Goal: Download file/media

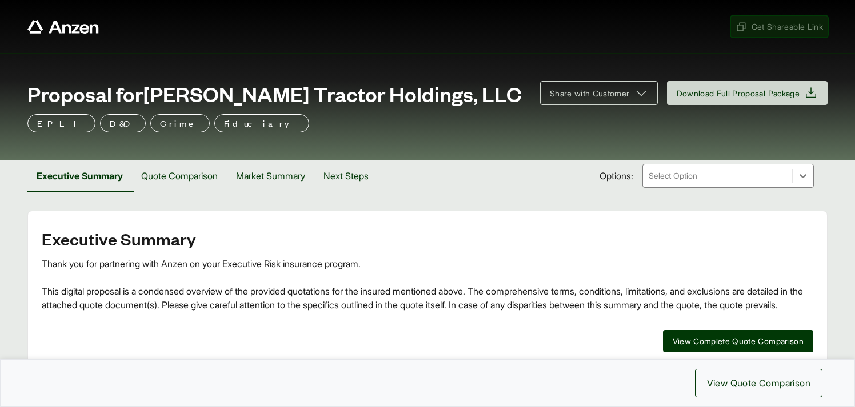
click at [769, 28] on span "Get Shareable Link" at bounding box center [778, 27] width 87 height 12
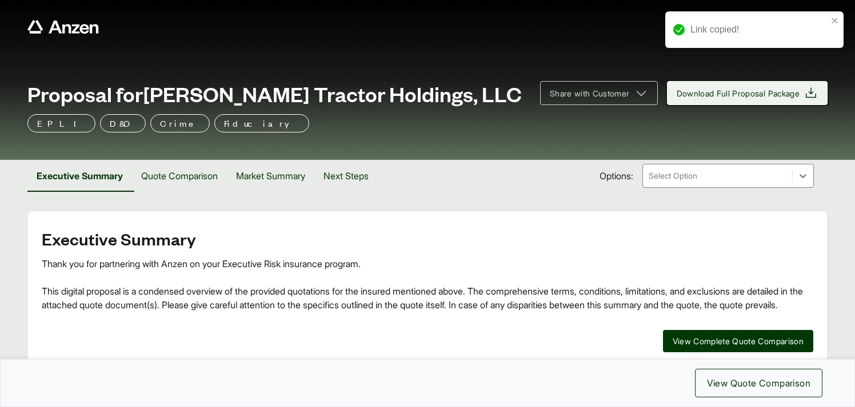
click at [735, 91] on span "Download Full Proposal Package" at bounding box center [737, 93] width 123 height 12
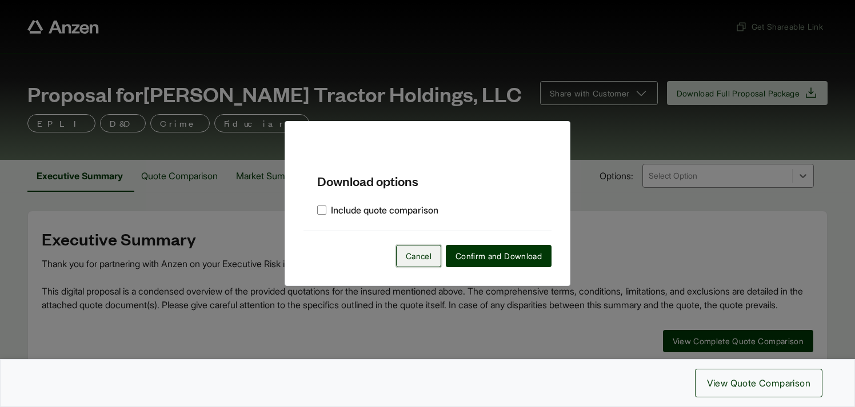
click at [408, 256] on span "Cancel" at bounding box center [419, 256] width 26 height 12
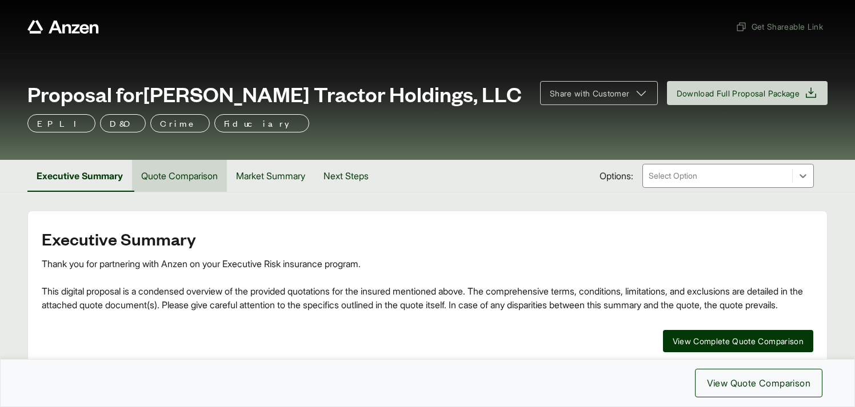
click at [184, 176] on button "Quote Comparison" at bounding box center [179, 176] width 95 height 32
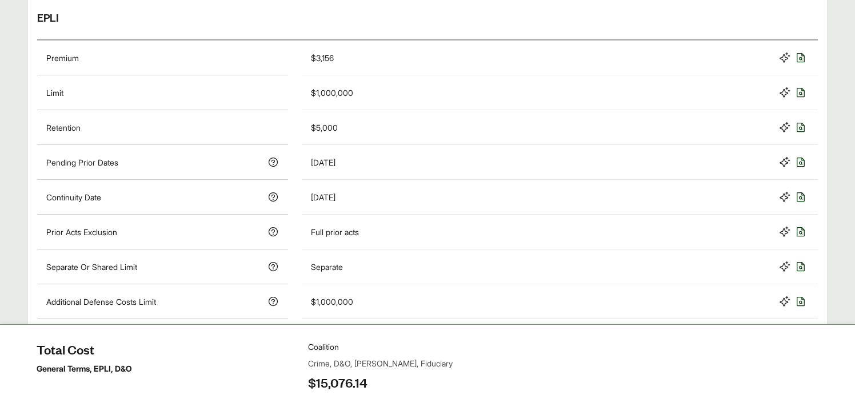
scroll to position [484, 0]
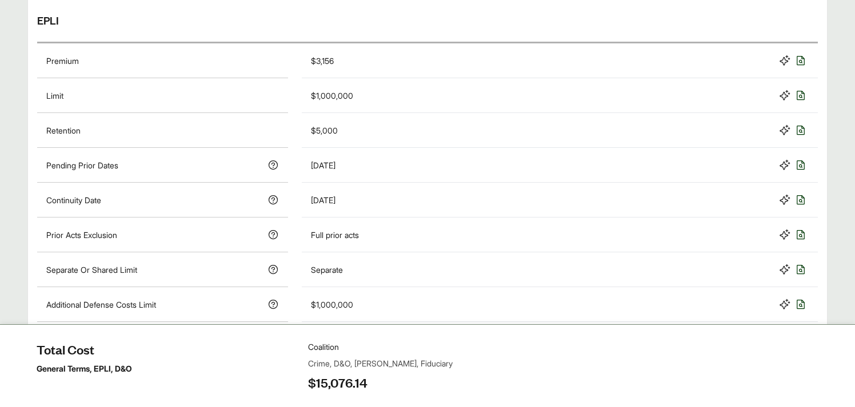
click at [539, 264] on div "Separate" at bounding box center [560, 270] width 498 height 16
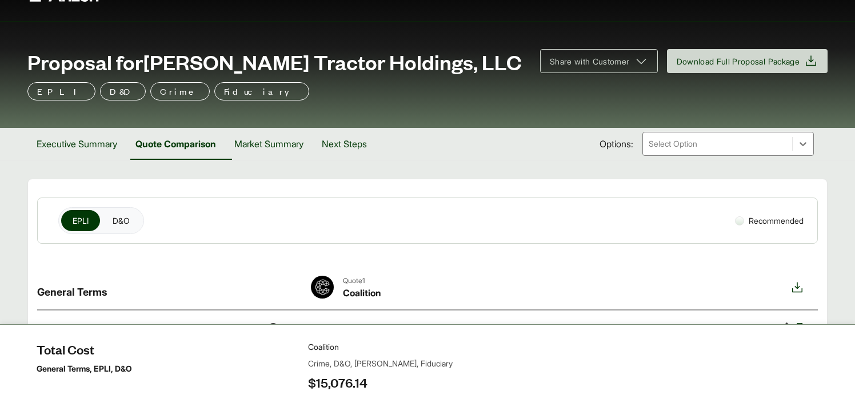
scroll to position [31, 0]
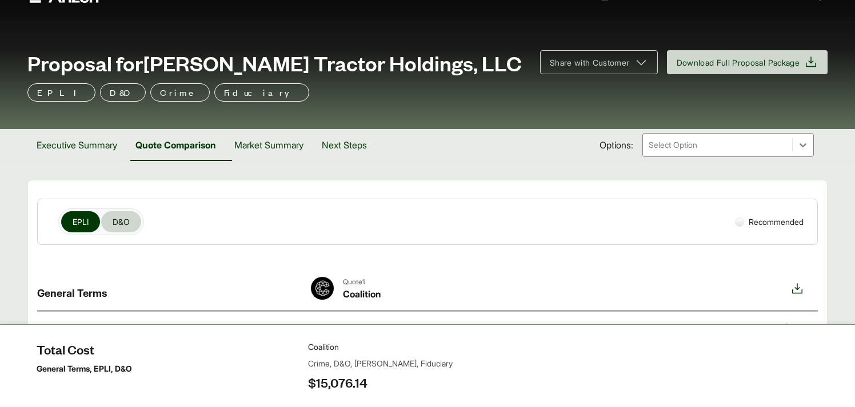
click at [125, 226] on span "D&O" at bounding box center [121, 222] width 17 height 12
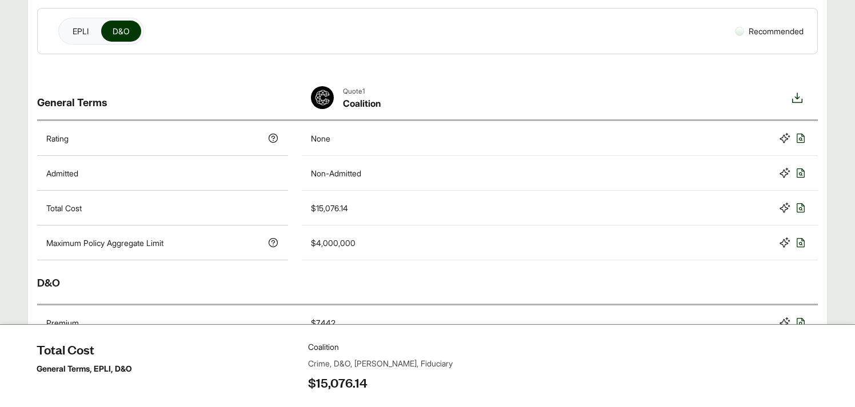
scroll to position [0, 0]
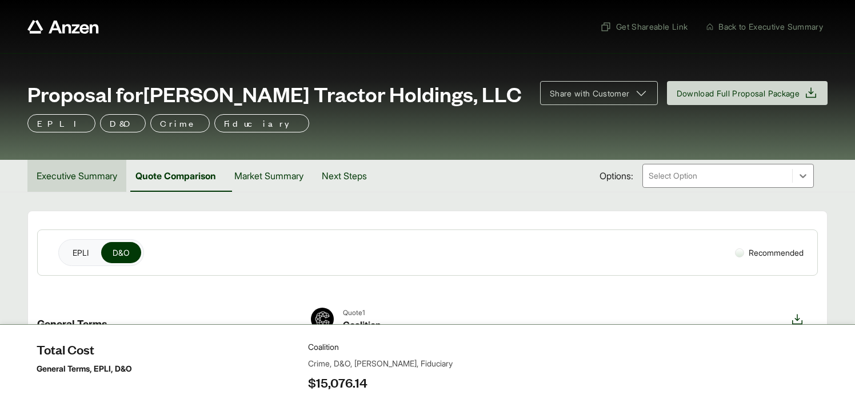
click at [105, 181] on button "Executive Summary" at bounding box center [76, 176] width 99 height 32
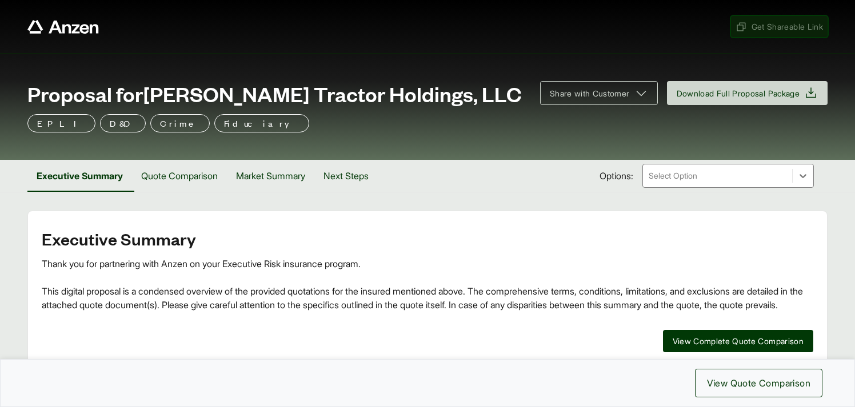
click at [768, 29] on span "Get Shareable Link" at bounding box center [778, 27] width 87 height 12
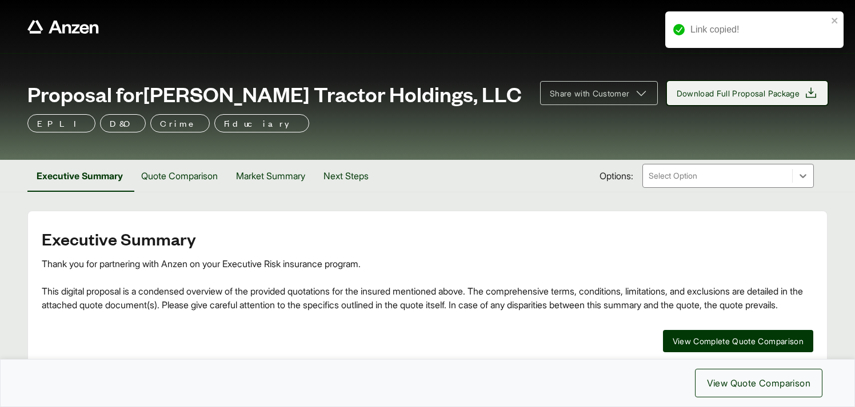
click at [747, 101] on button "Download Full Proposal Package" at bounding box center [747, 93] width 161 height 24
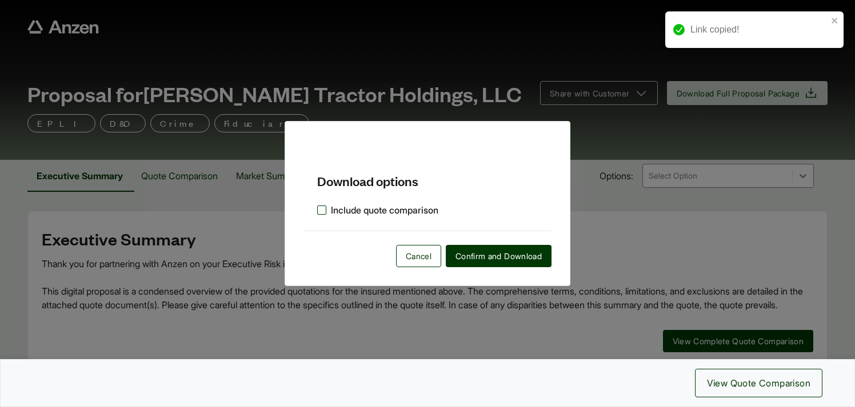
click at [319, 211] on label "Include quote comparison" at bounding box center [377, 210] width 121 height 14
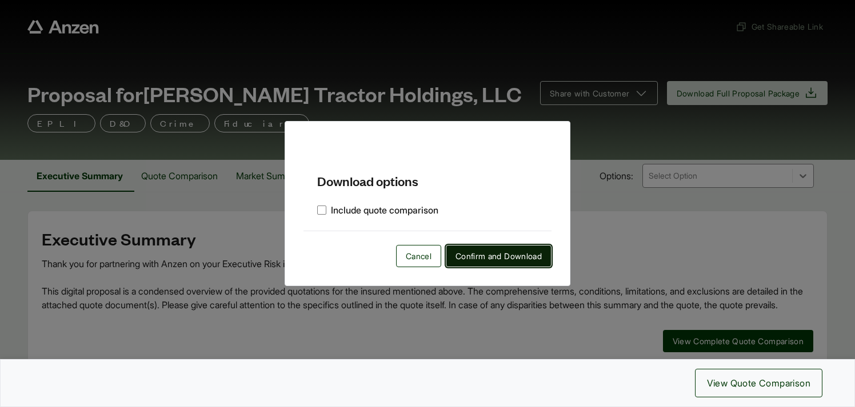
click at [481, 258] on span "Confirm and Download" at bounding box center [498, 256] width 86 height 12
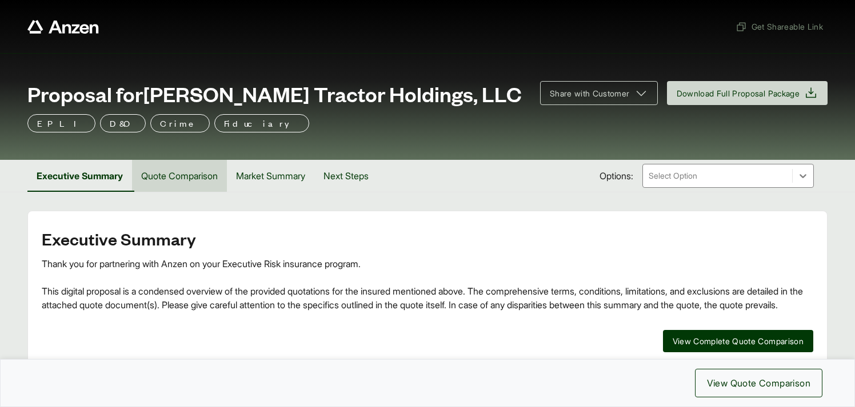
click at [186, 182] on button "Quote Comparison" at bounding box center [179, 176] width 95 height 32
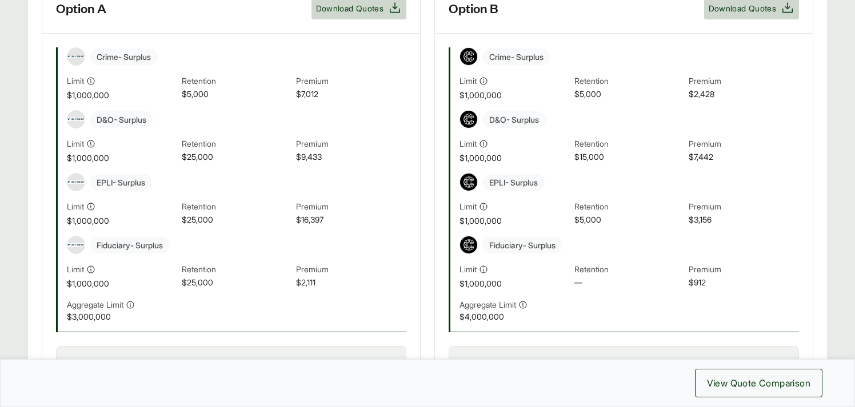
scroll to position [384, 0]
